Goal: Information Seeking & Learning: Learn about a topic

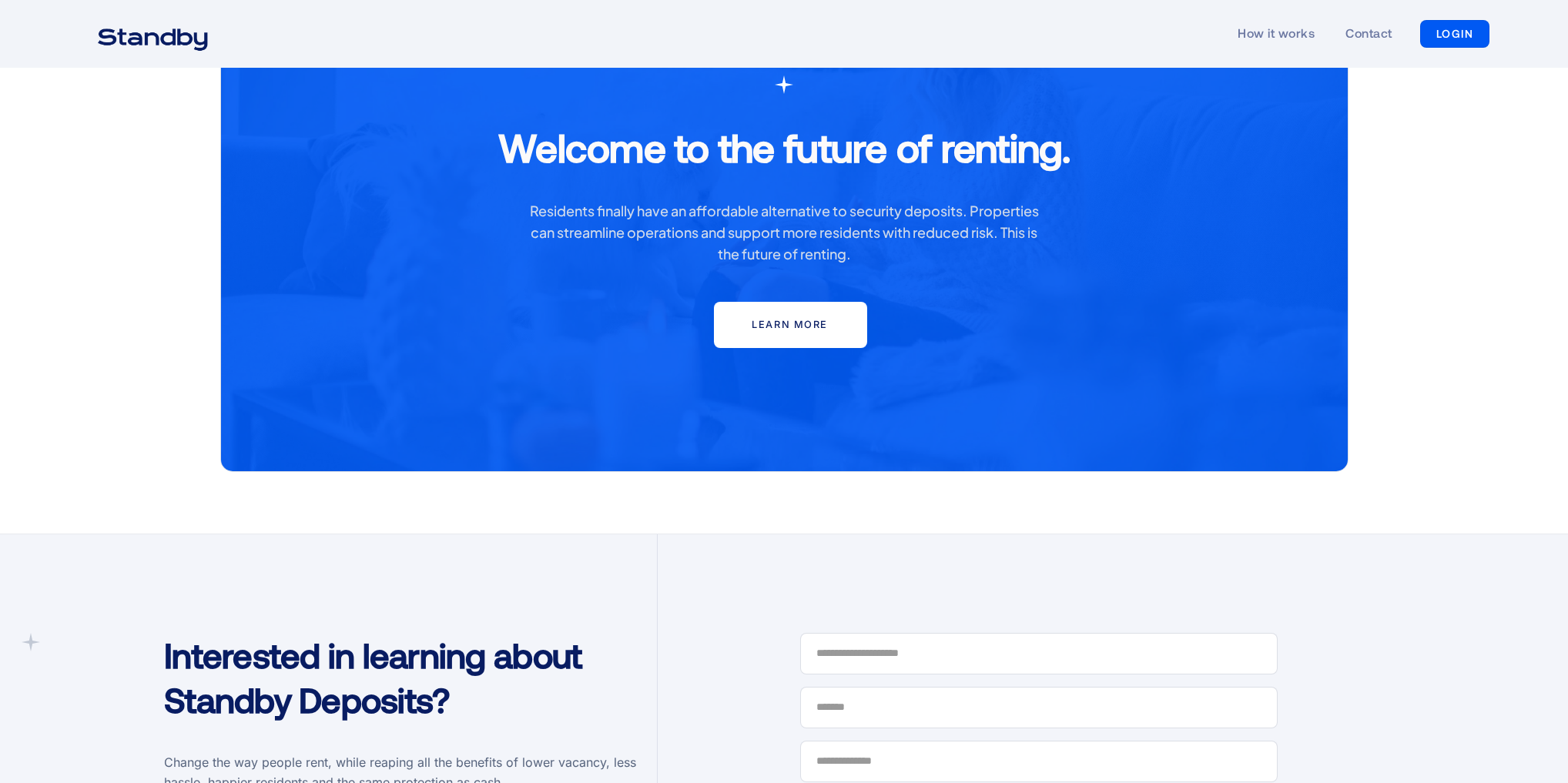
scroll to position [3762, 0]
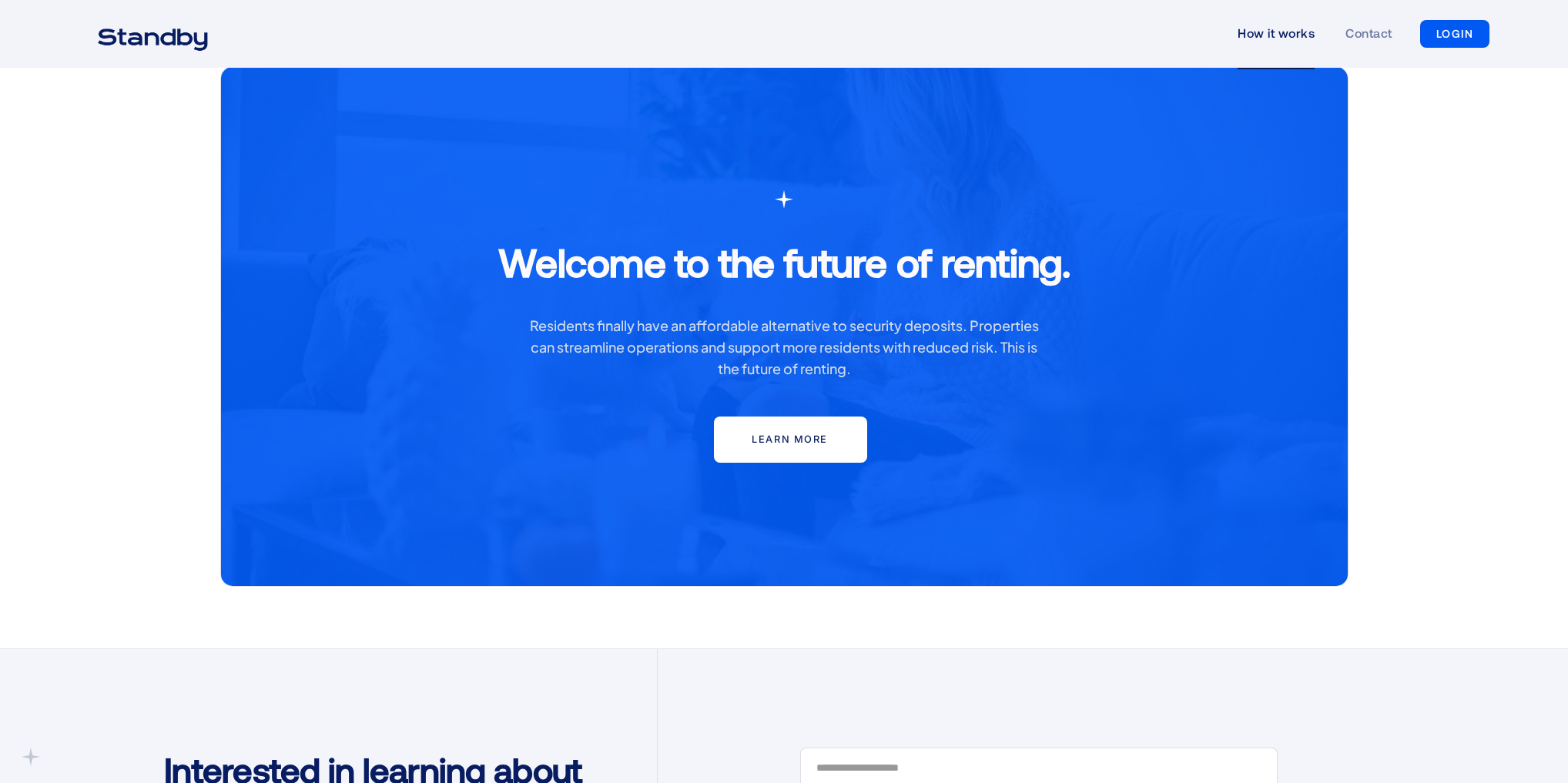
click at [762, 28] on link "How it works" at bounding box center [1276, 33] width 77 height 71
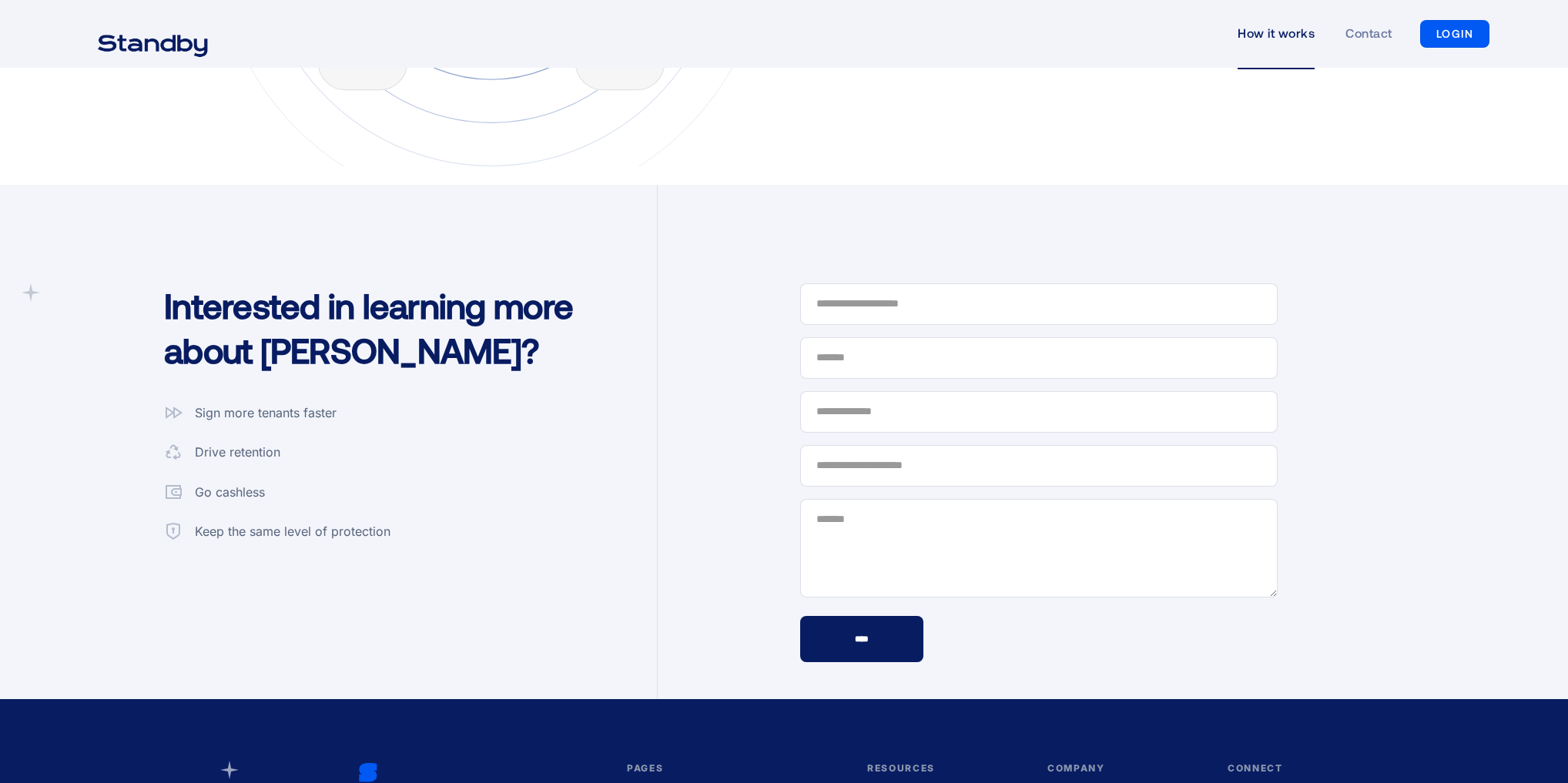
scroll to position [3942, 0]
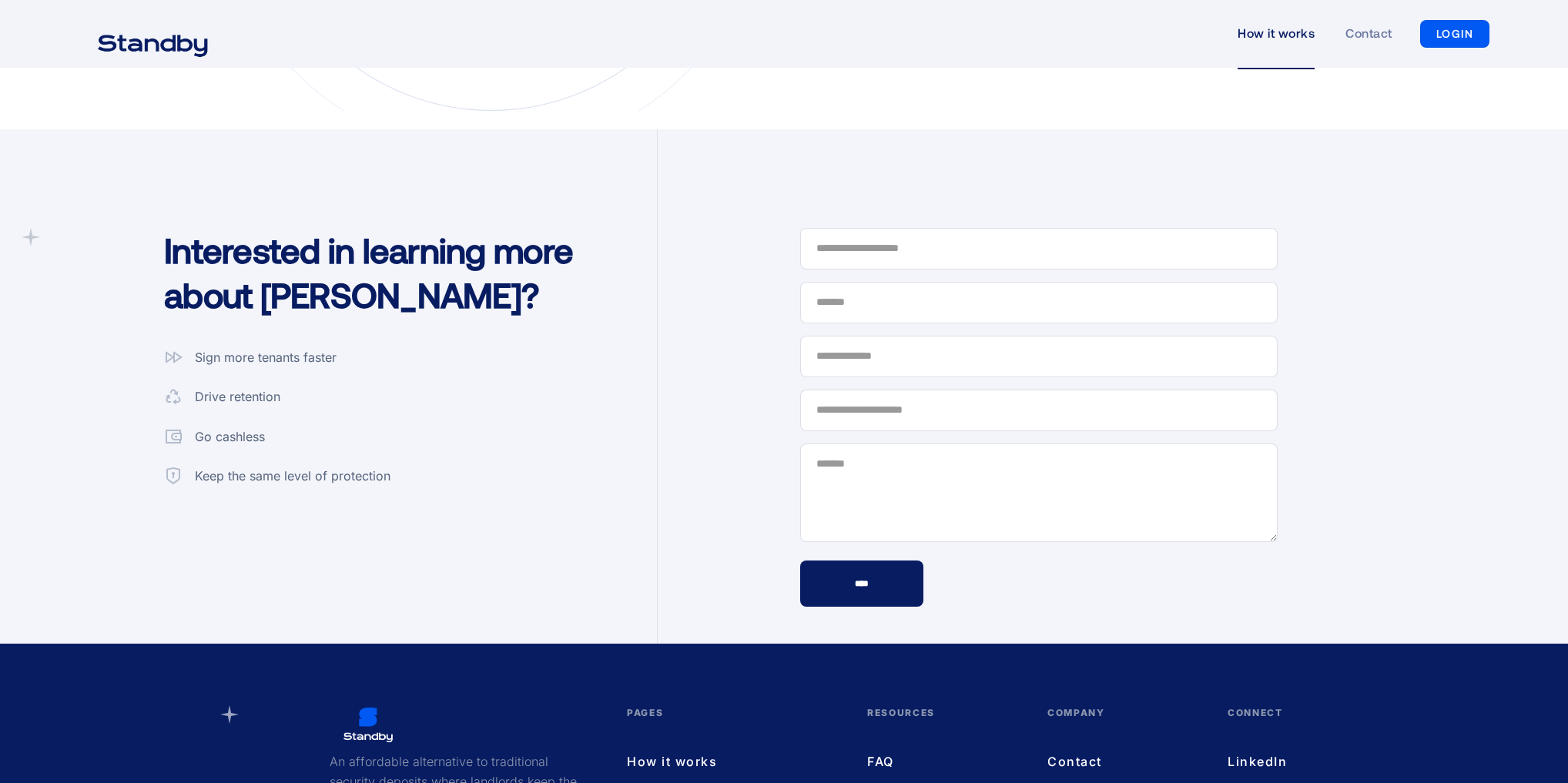
click at [246, 361] on div "Sign more tenants faster" at bounding box center [266, 358] width 142 height 20
click at [246, 391] on div "Drive retention" at bounding box center [237, 397] width 85 height 20
click at [246, 418] on div "Sign more tenants faster Drive retention Go cashless Keep the same level of pro…" at bounding box center [277, 418] width 226 height 138
click at [242, 429] on div "Go cashless" at bounding box center [230, 437] width 70 height 20
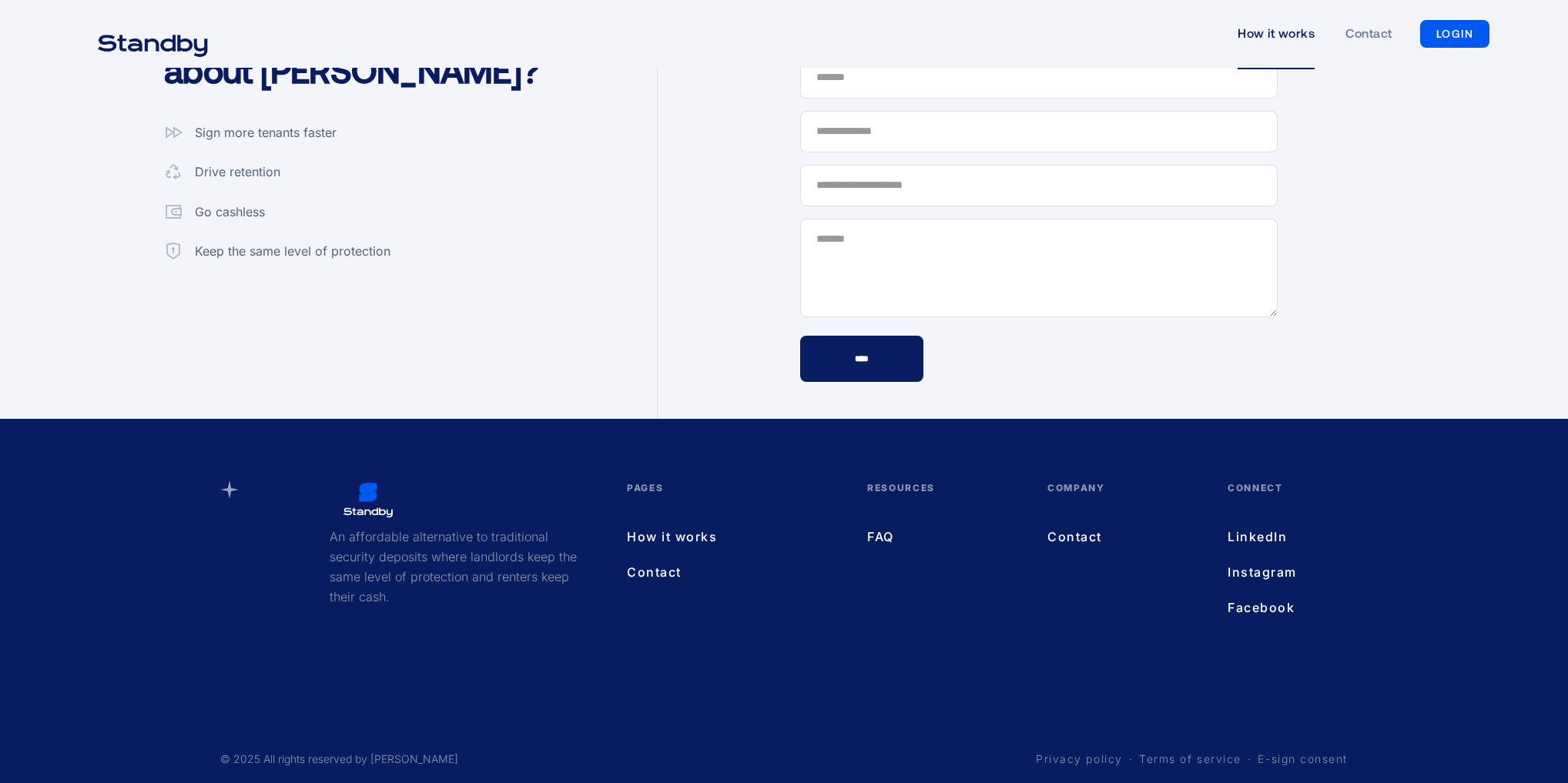
scroll to position [4179, 0]
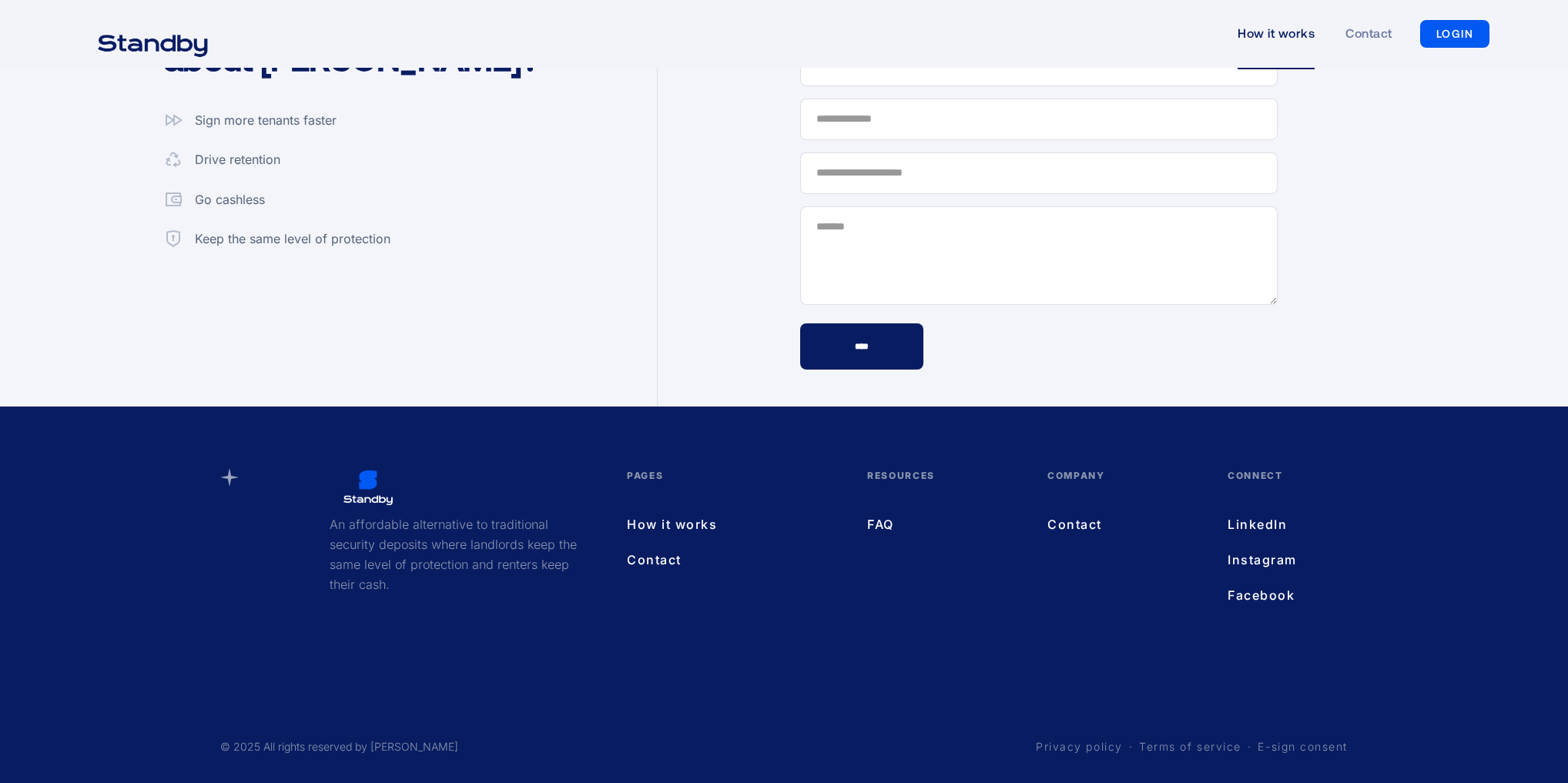
click at [696, 521] on link "How it works" at bounding box center [731, 524] width 209 height 20
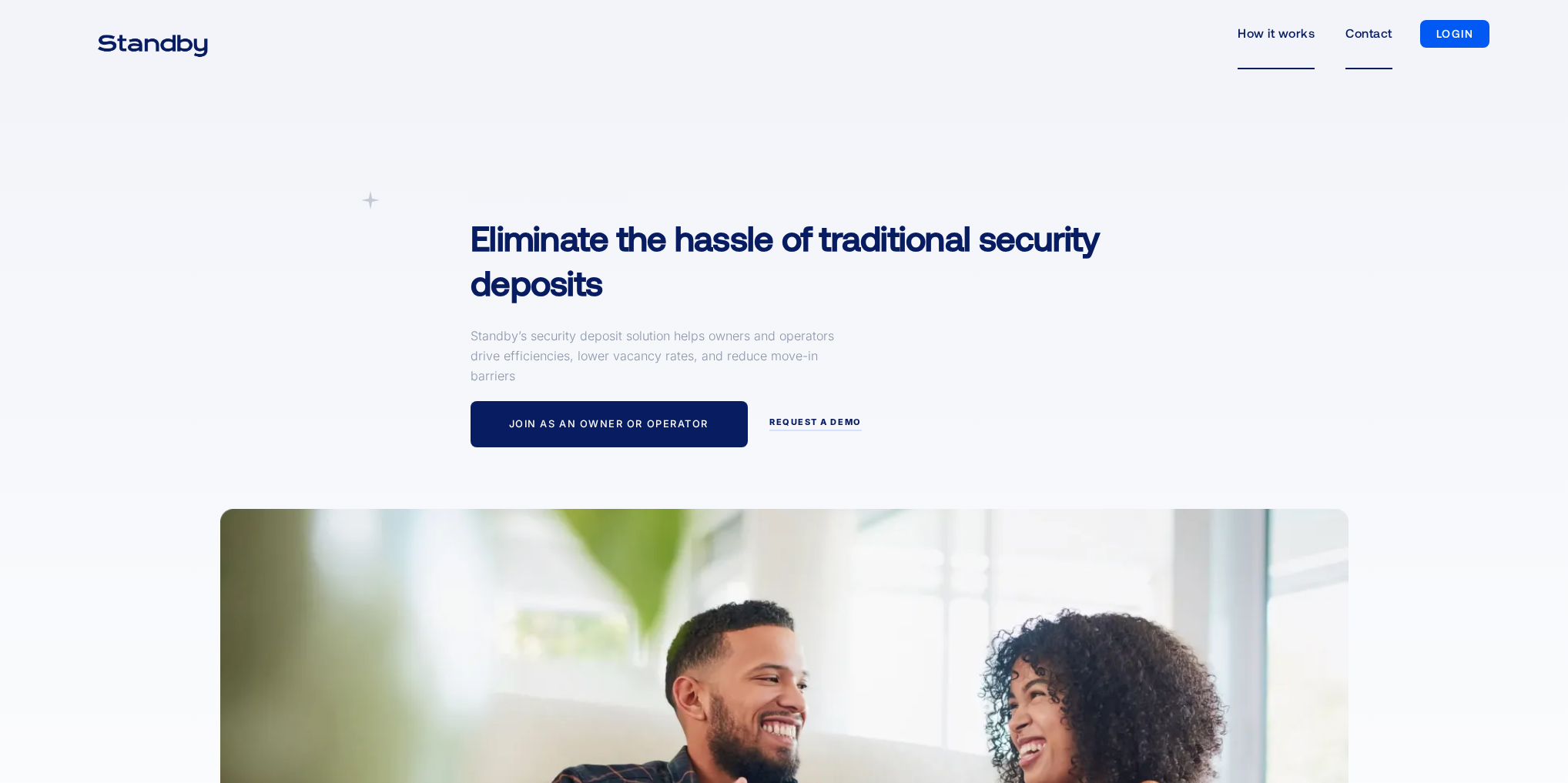
click at [1380, 45] on link "Contact" at bounding box center [1368, 33] width 46 height 71
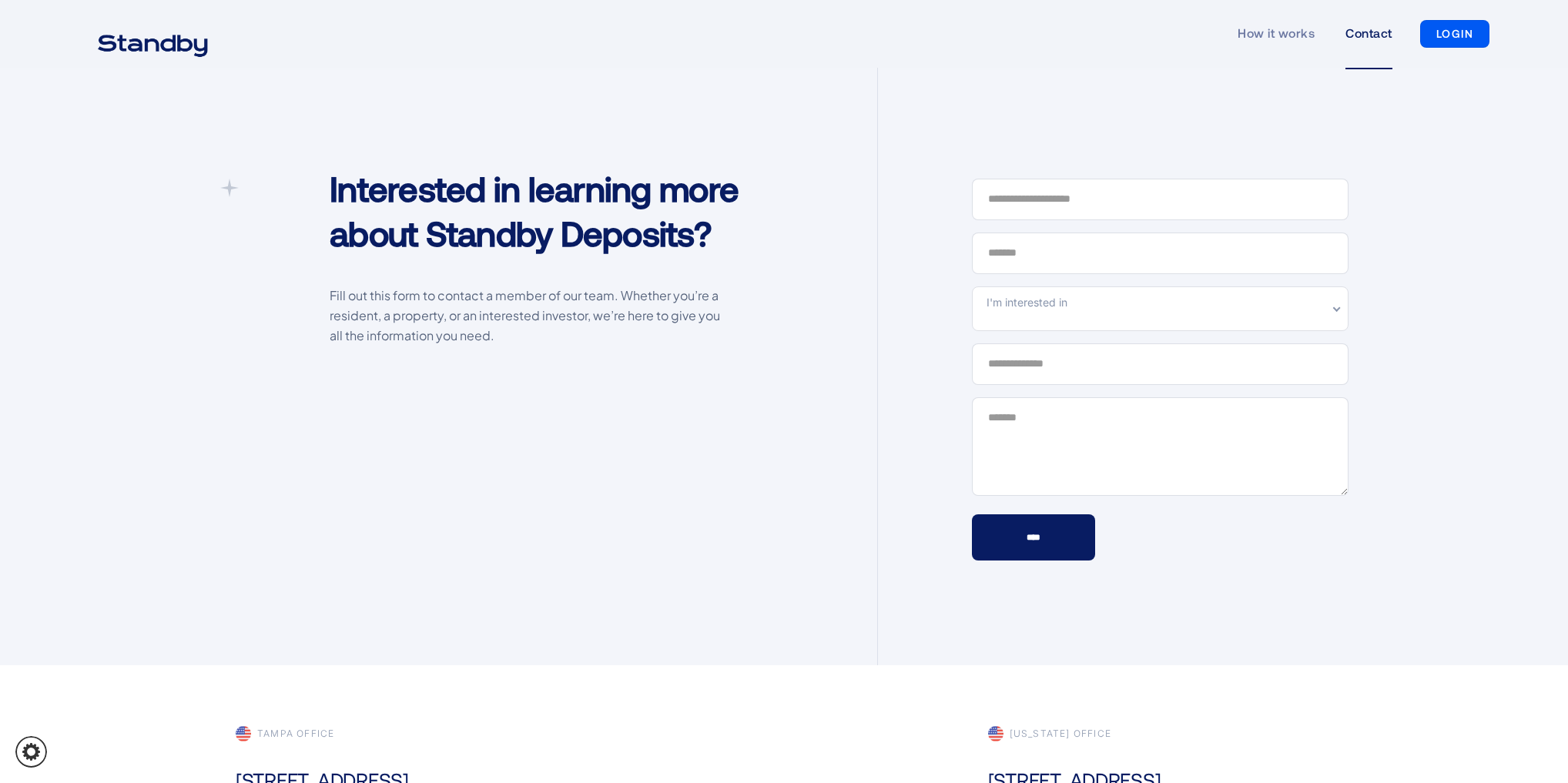
click at [233, 191] on icon at bounding box center [229, 188] width 19 height 19
click at [226, 183] on icon at bounding box center [229, 188] width 19 height 19
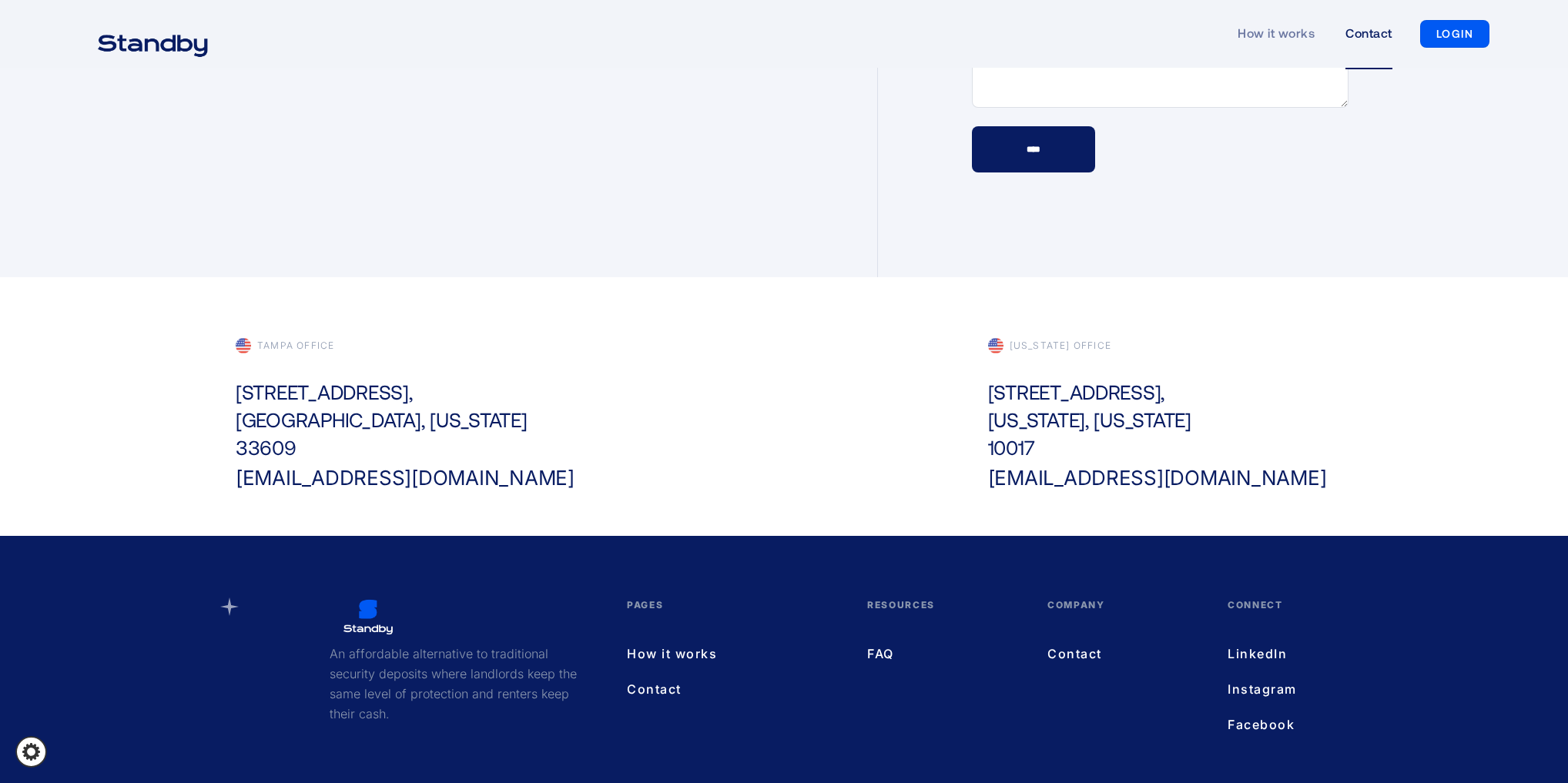
scroll to position [390, 0]
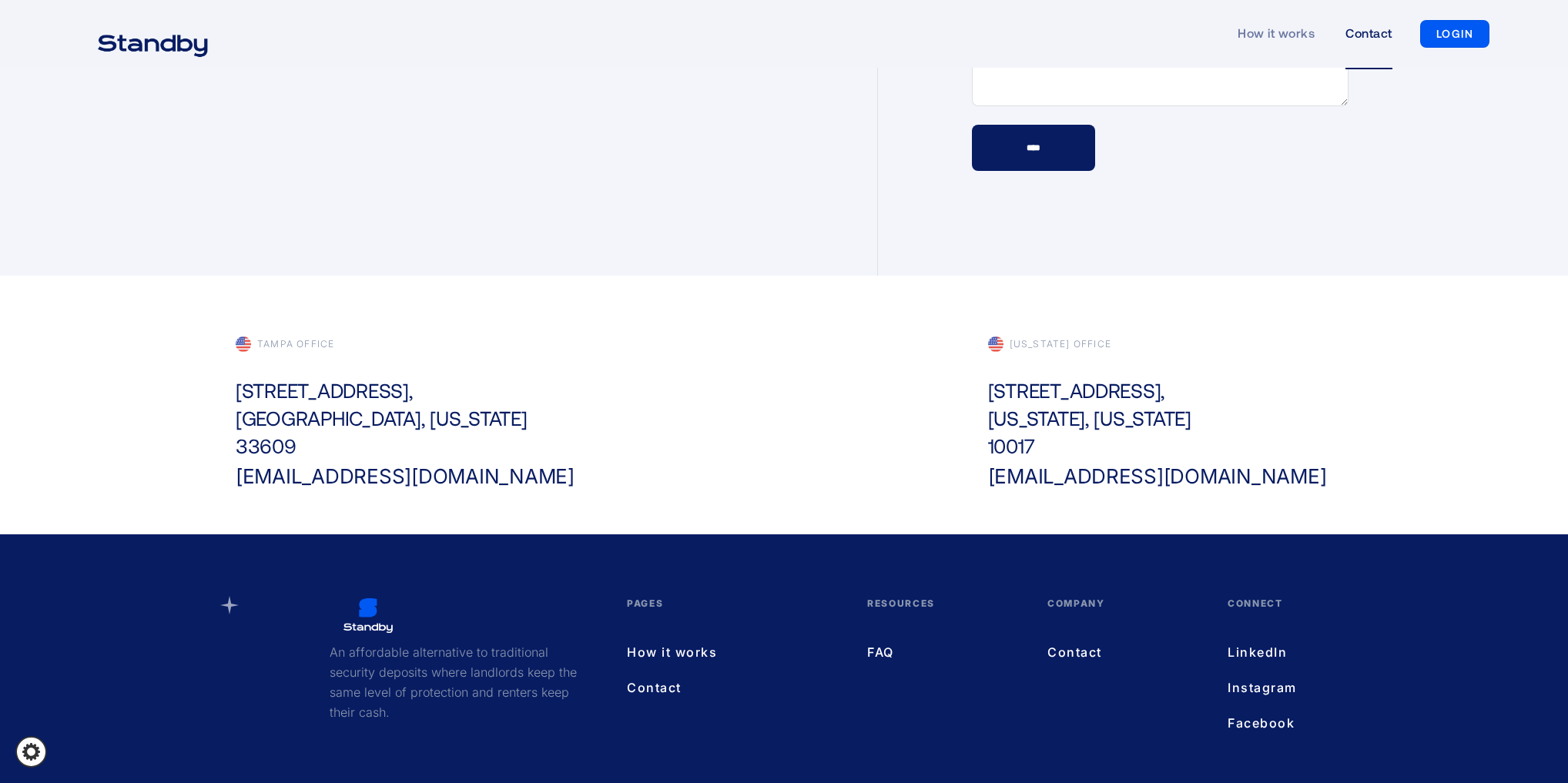
click at [889, 654] on link "FAQ" at bounding box center [941, 652] width 149 height 20
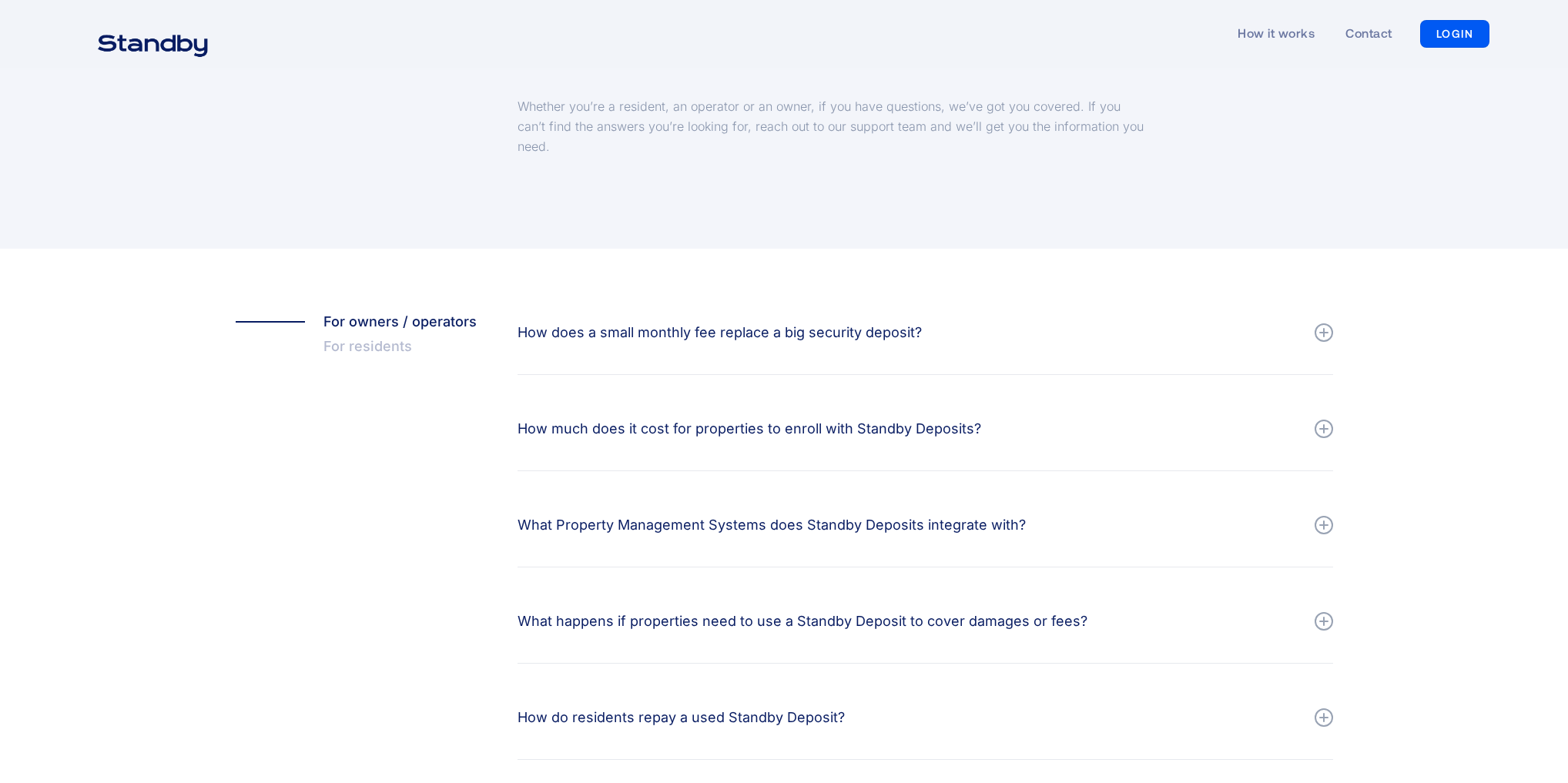
scroll to position [246, 0]
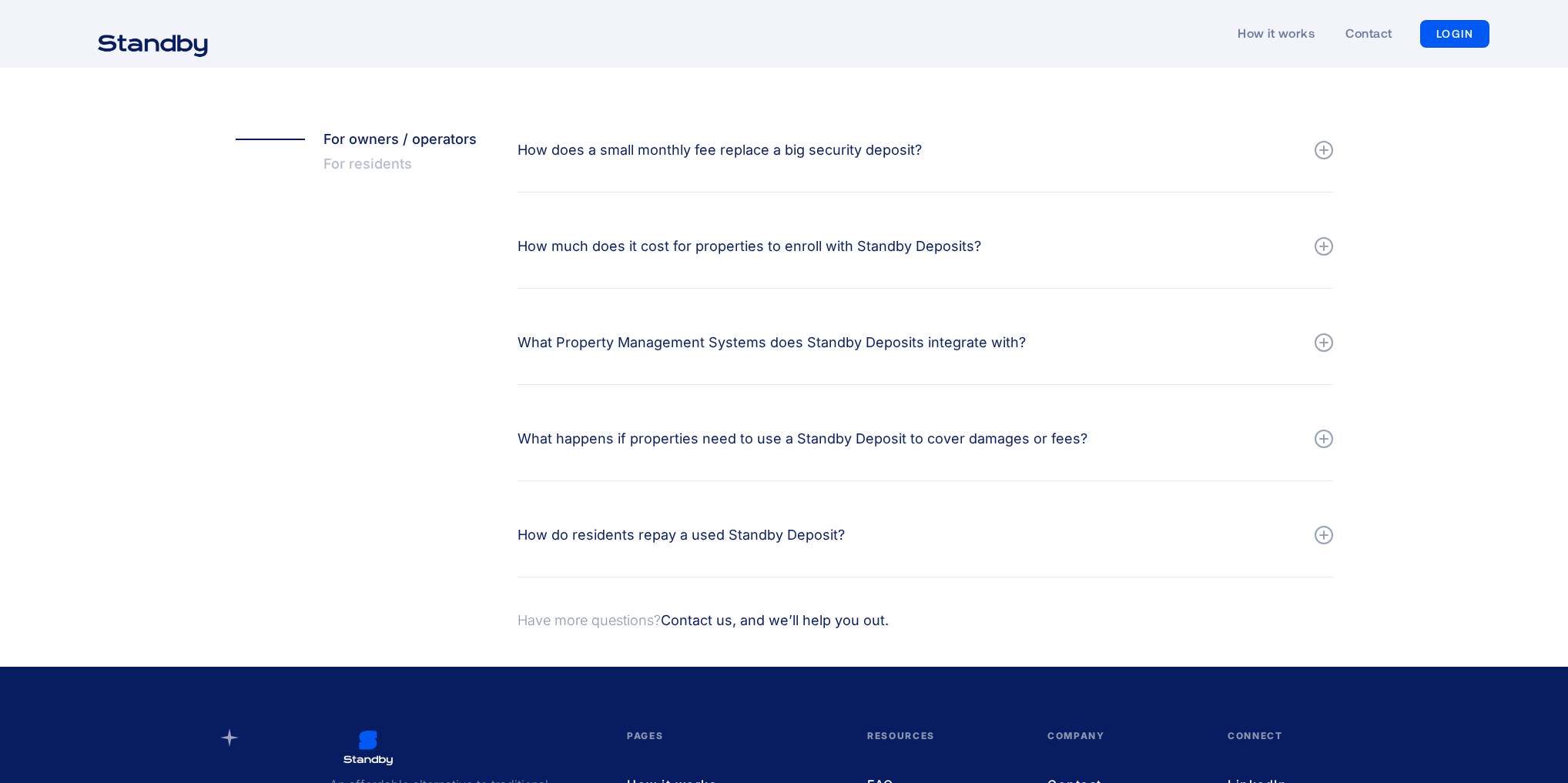
click at [636, 542] on div "How do residents repay a used Standby Deposit?" at bounding box center [681, 535] width 327 height 22
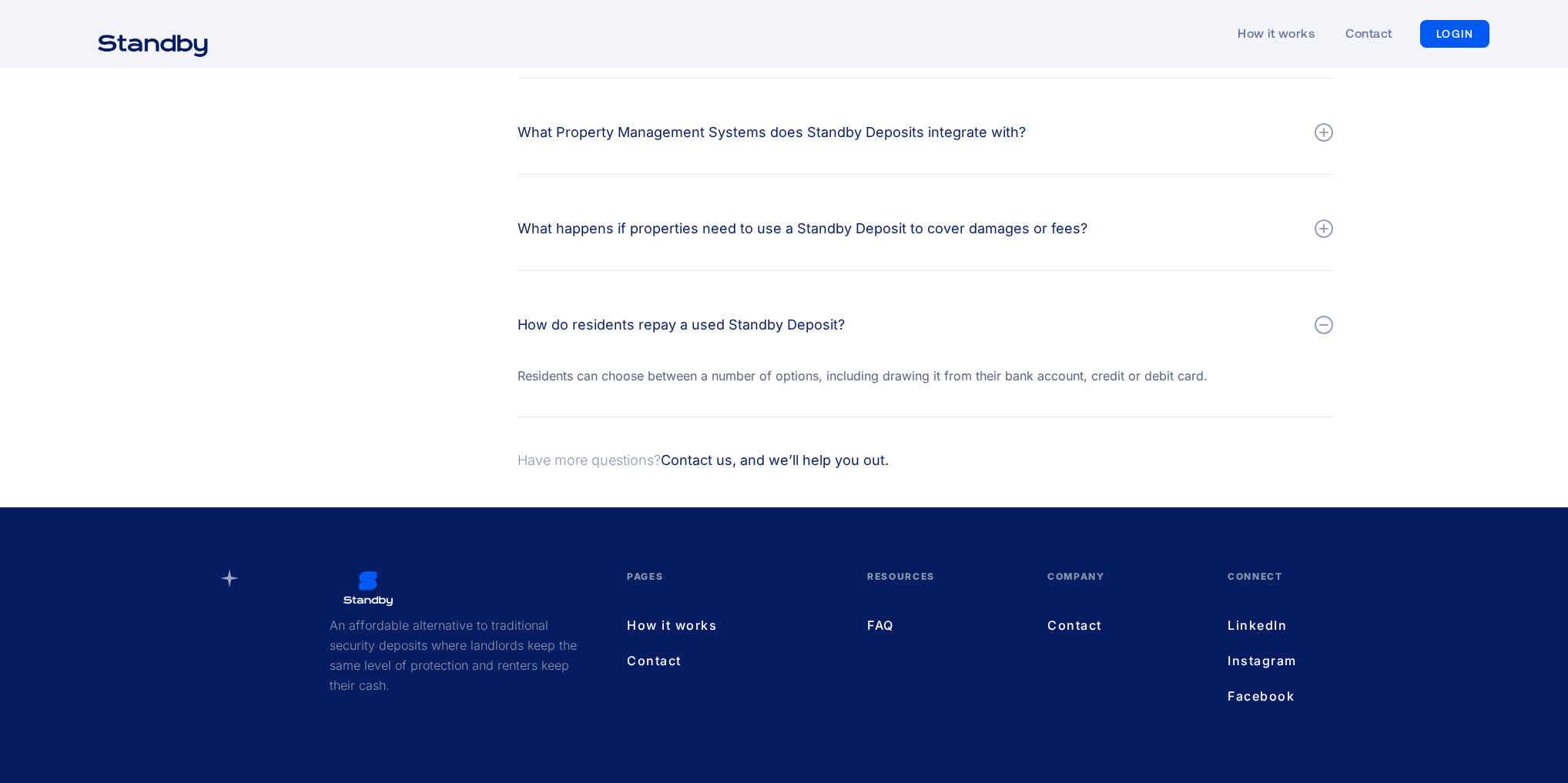
scroll to position [538, 0]
click at [170, 38] on img "home" at bounding box center [152, 43] width 148 height 39
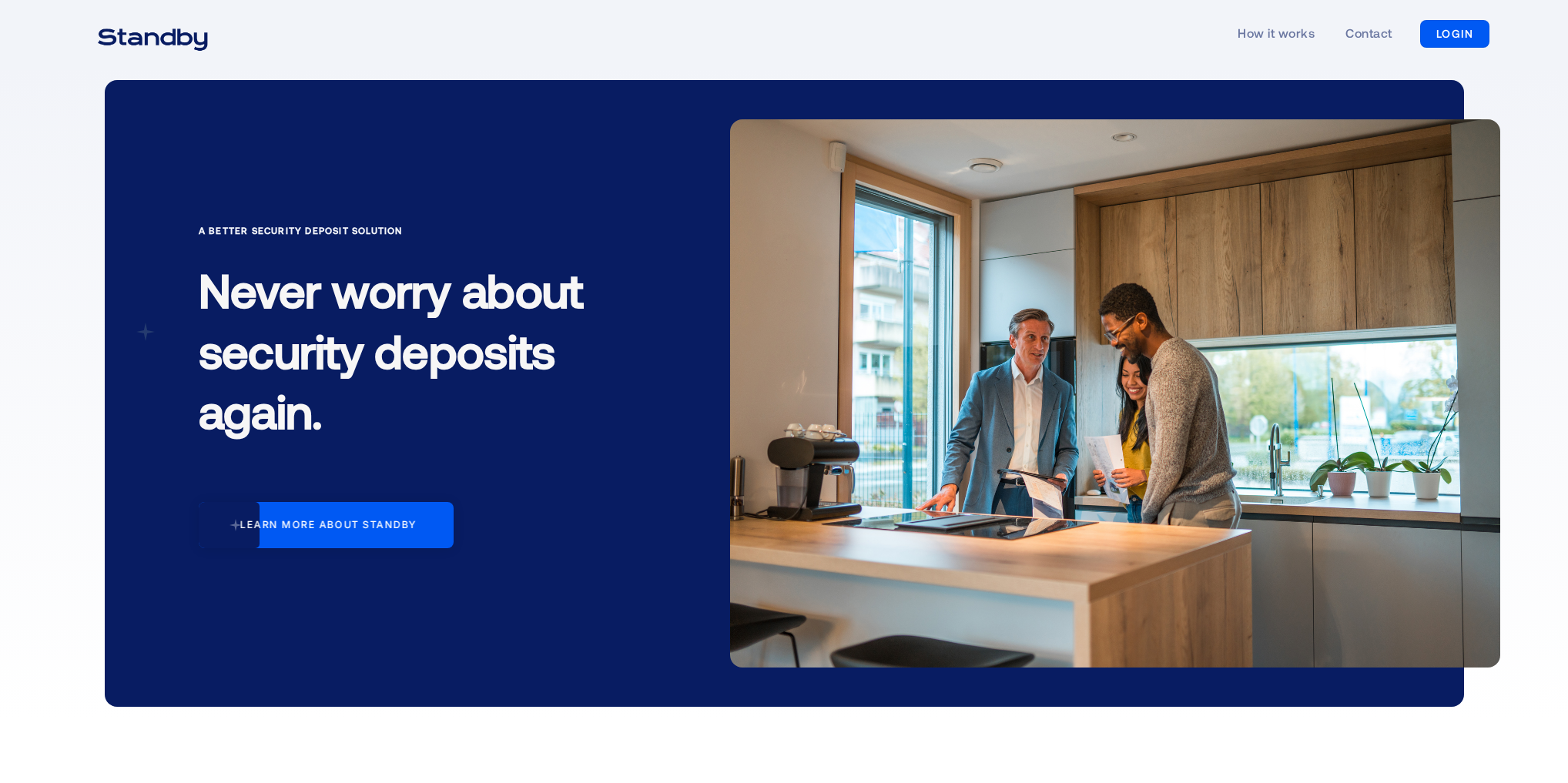
click at [364, 530] on div "Learn more about standby" at bounding box center [328, 525] width 177 height 13
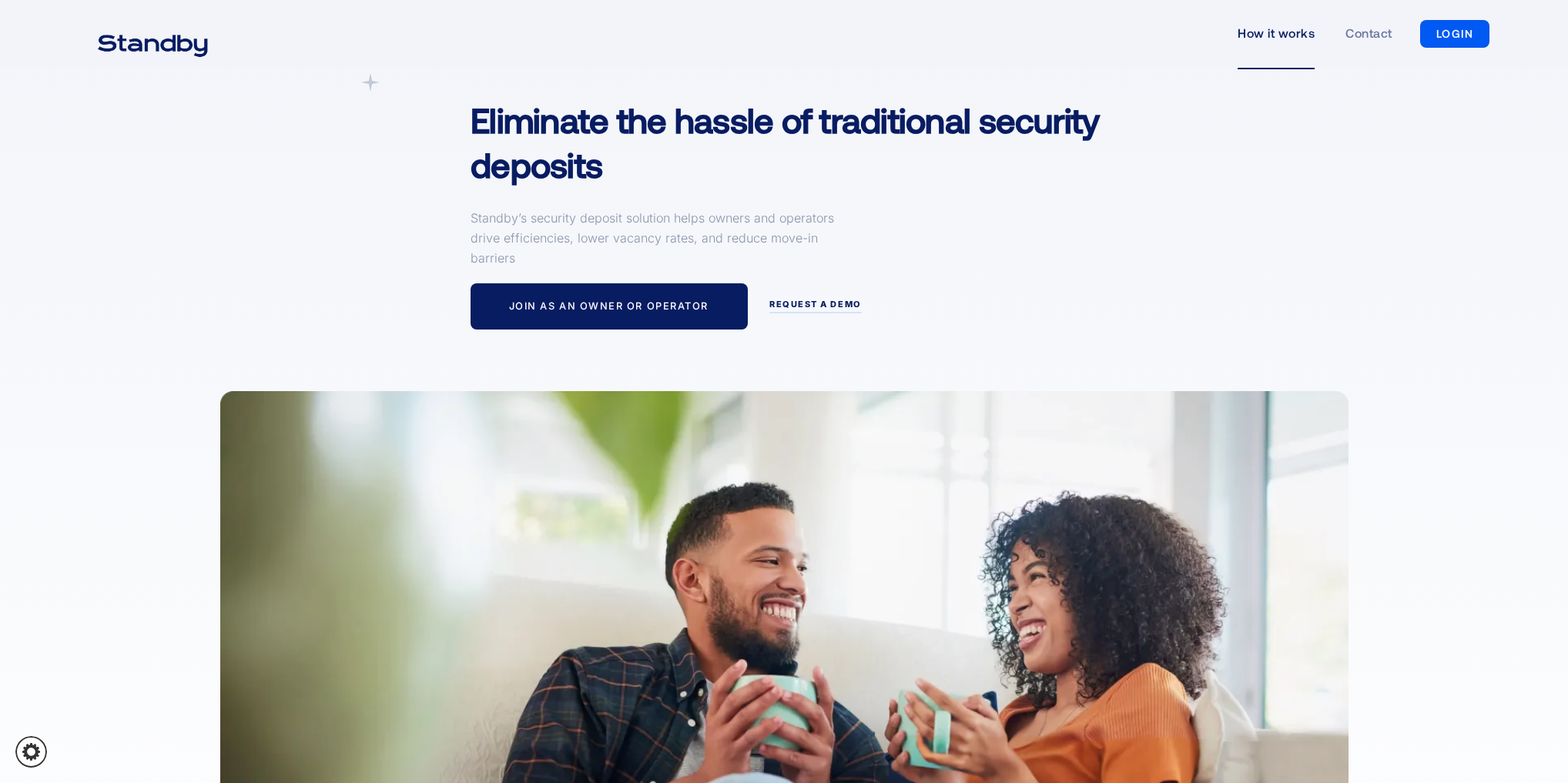
scroll to position [123, 0]
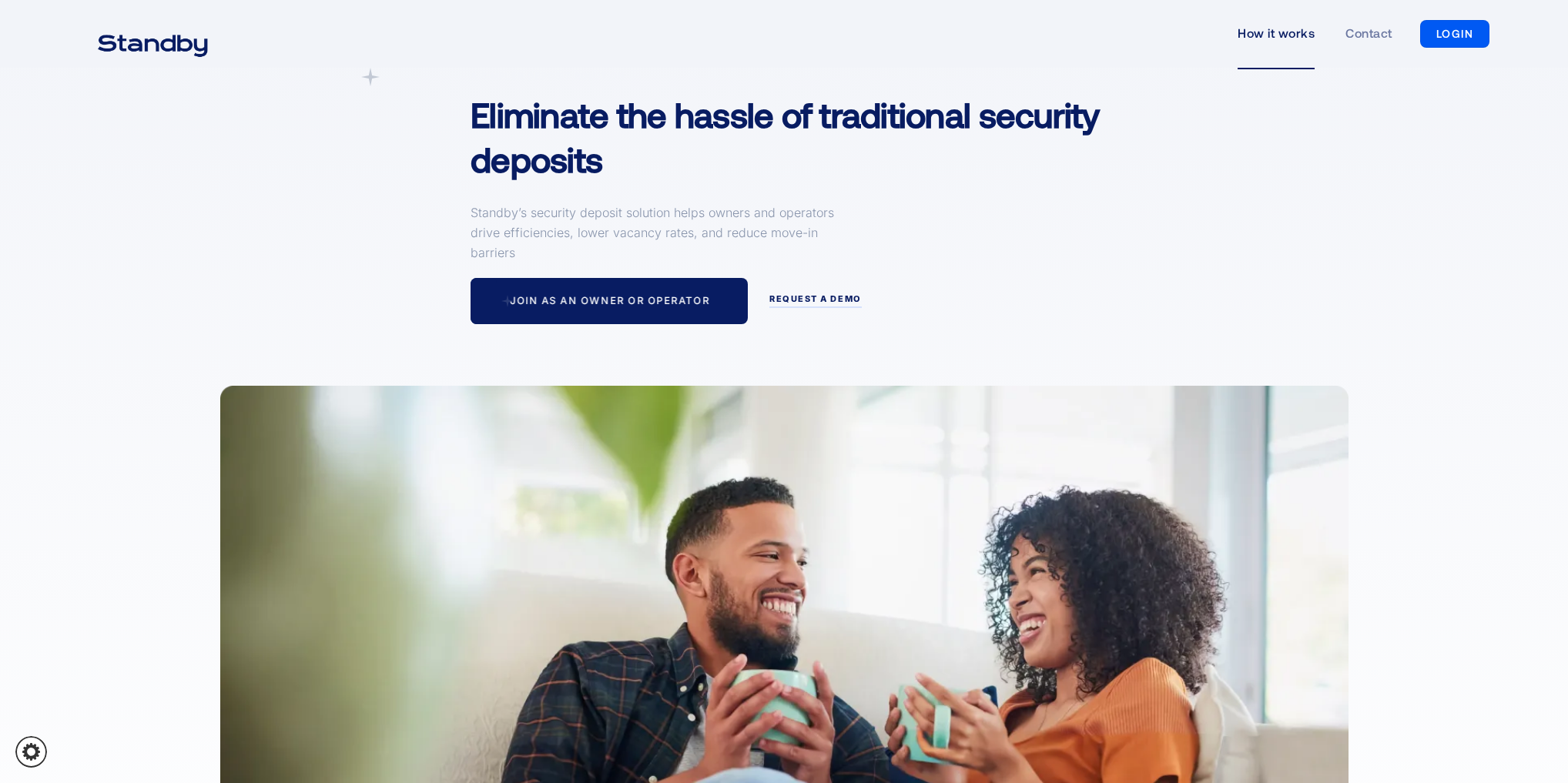
click at [627, 305] on div "Join as an owner or operator" at bounding box center [610, 301] width 199 height 13
drag, startPoint x: 506, startPoint y: 224, endPoint x: 539, endPoint y: 242, distance: 37.6
click at [539, 242] on p "Standby’s security deposit solution helps owners and operators drive efficienci…" at bounding box center [656, 233] width 370 height 60
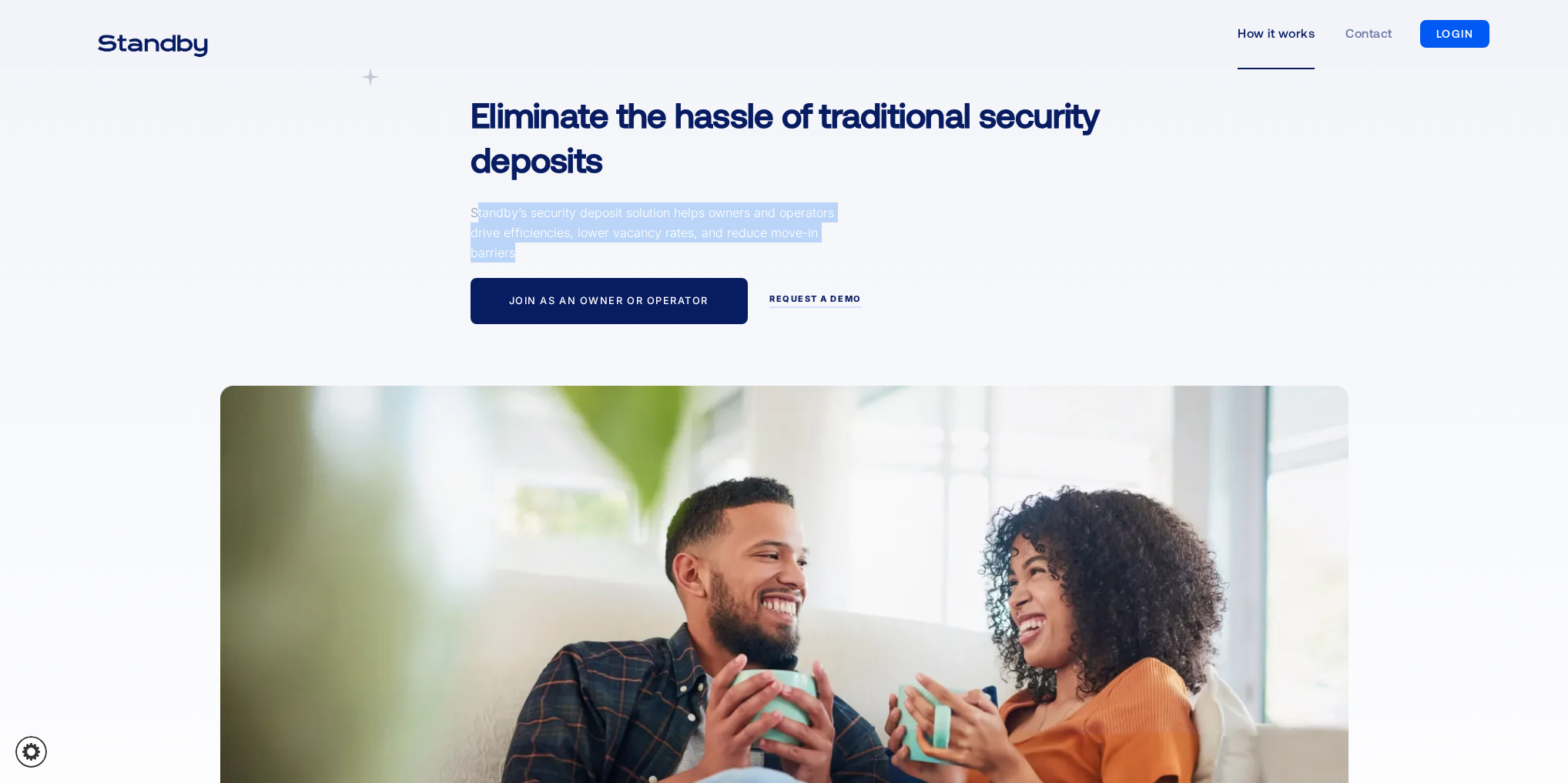
drag, startPoint x: 480, startPoint y: 216, endPoint x: 524, endPoint y: 245, distance: 52.7
click at [524, 243] on p "Standby’s security deposit solution helps owners and operators drive efficienci…" at bounding box center [656, 233] width 370 height 60
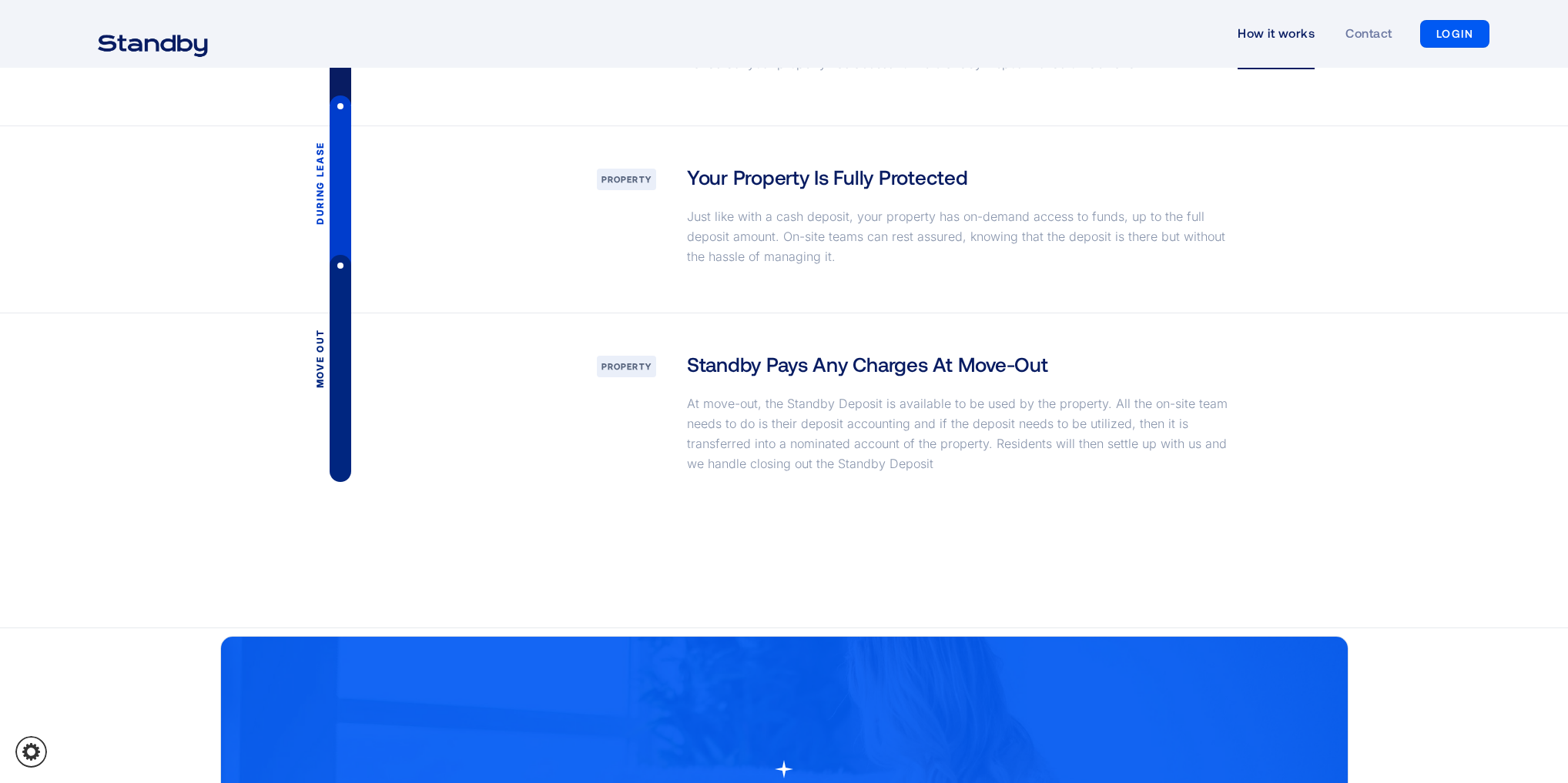
scroll to position [2381, 0]
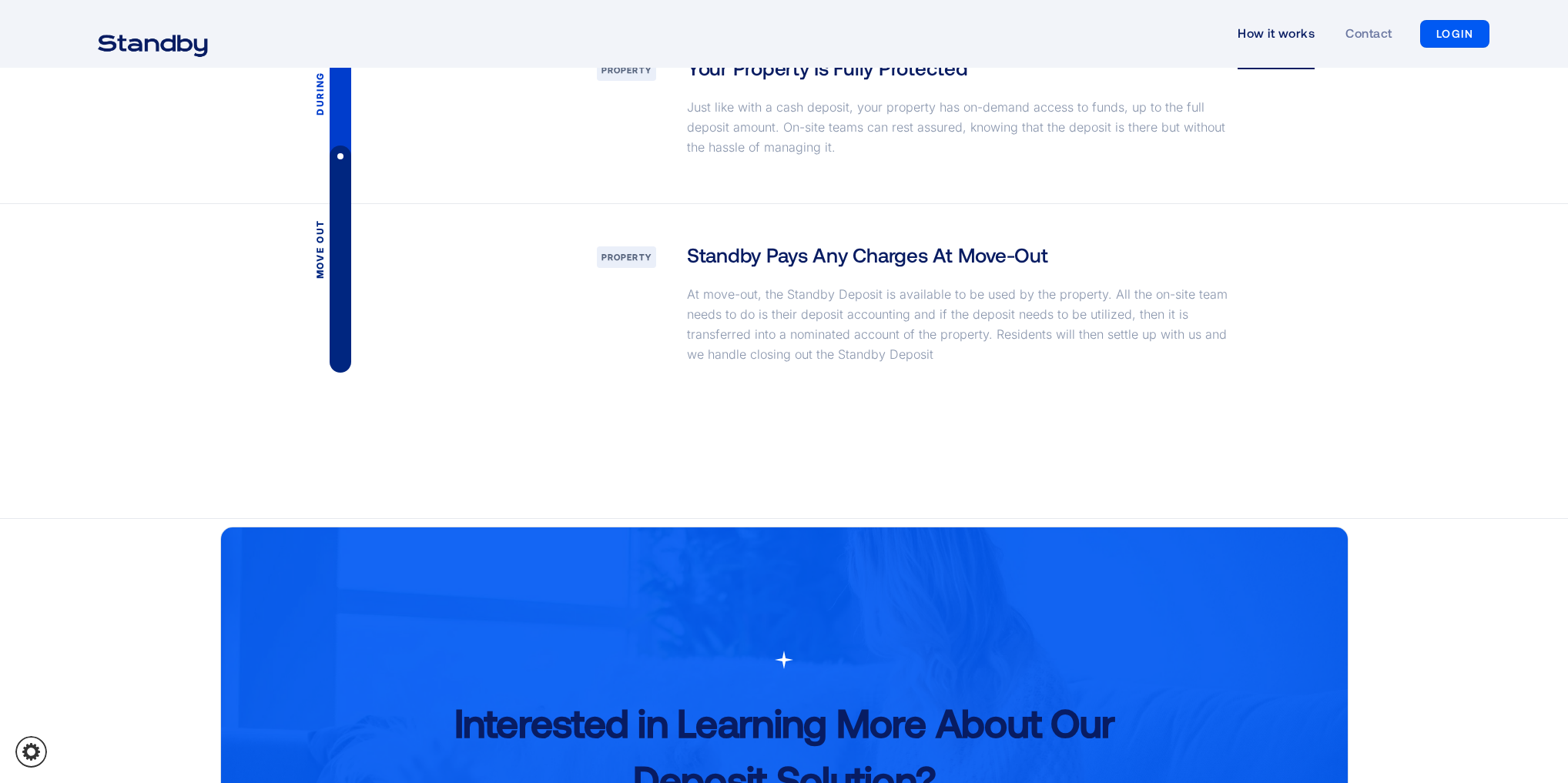
click at [743, 284] on p "At move-out, the Standby Deposit is available to be used by the property. All t…" at bounding box center [963, 323] width 552 height 80
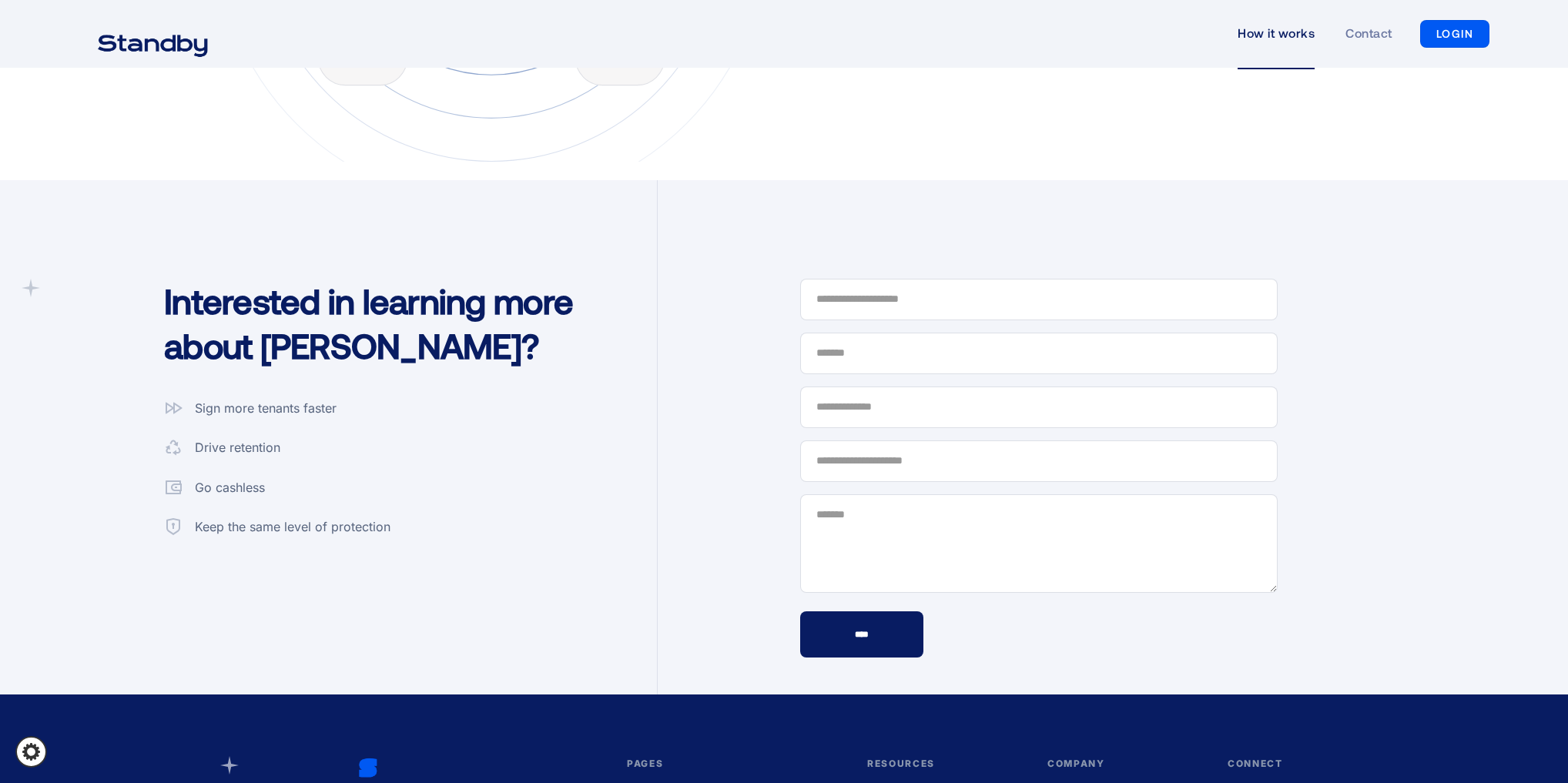
scroll to position [3942, 0]
